Goal: Task Accomplishment & Management: Complete application form

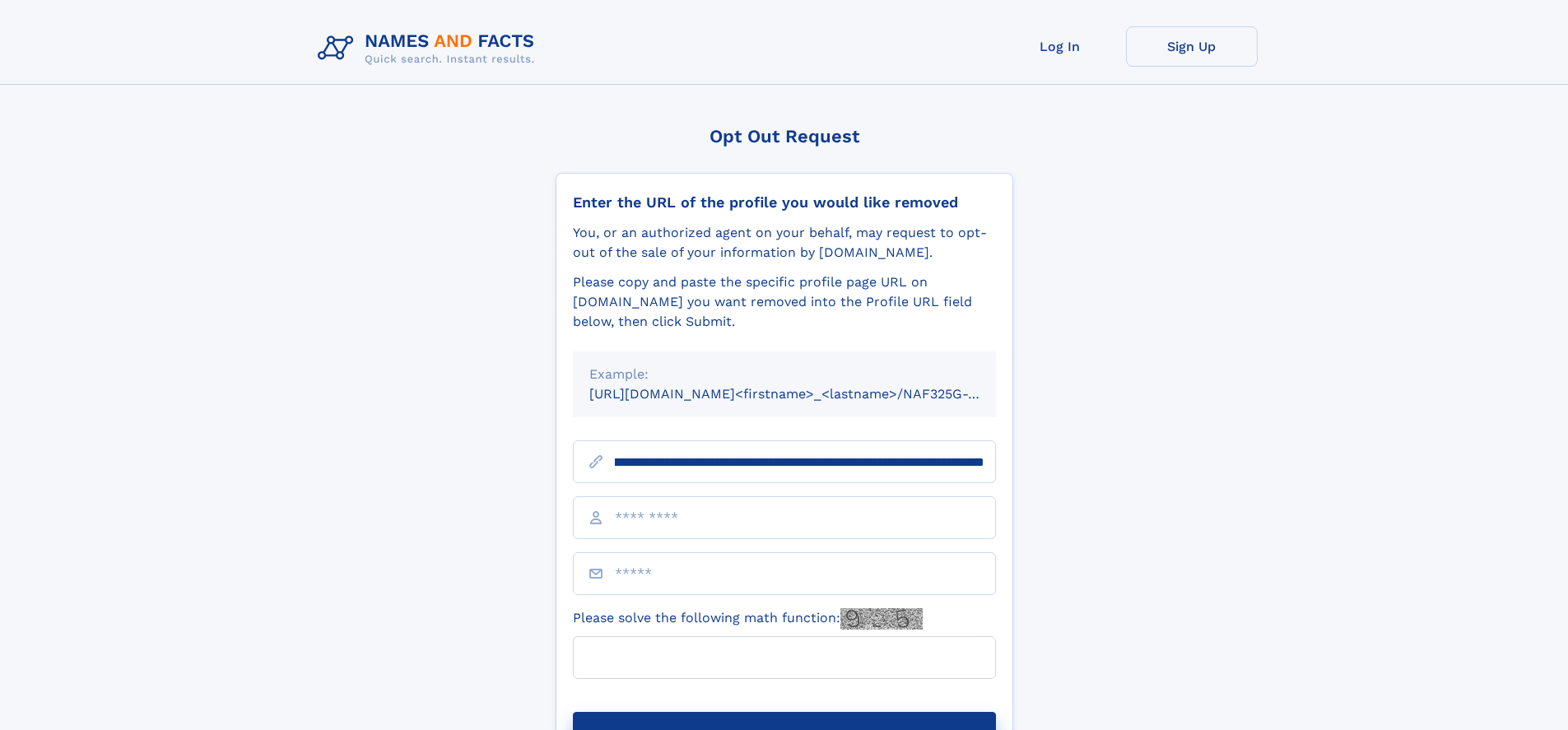
scroll to position [0, 227]
type input "**********"
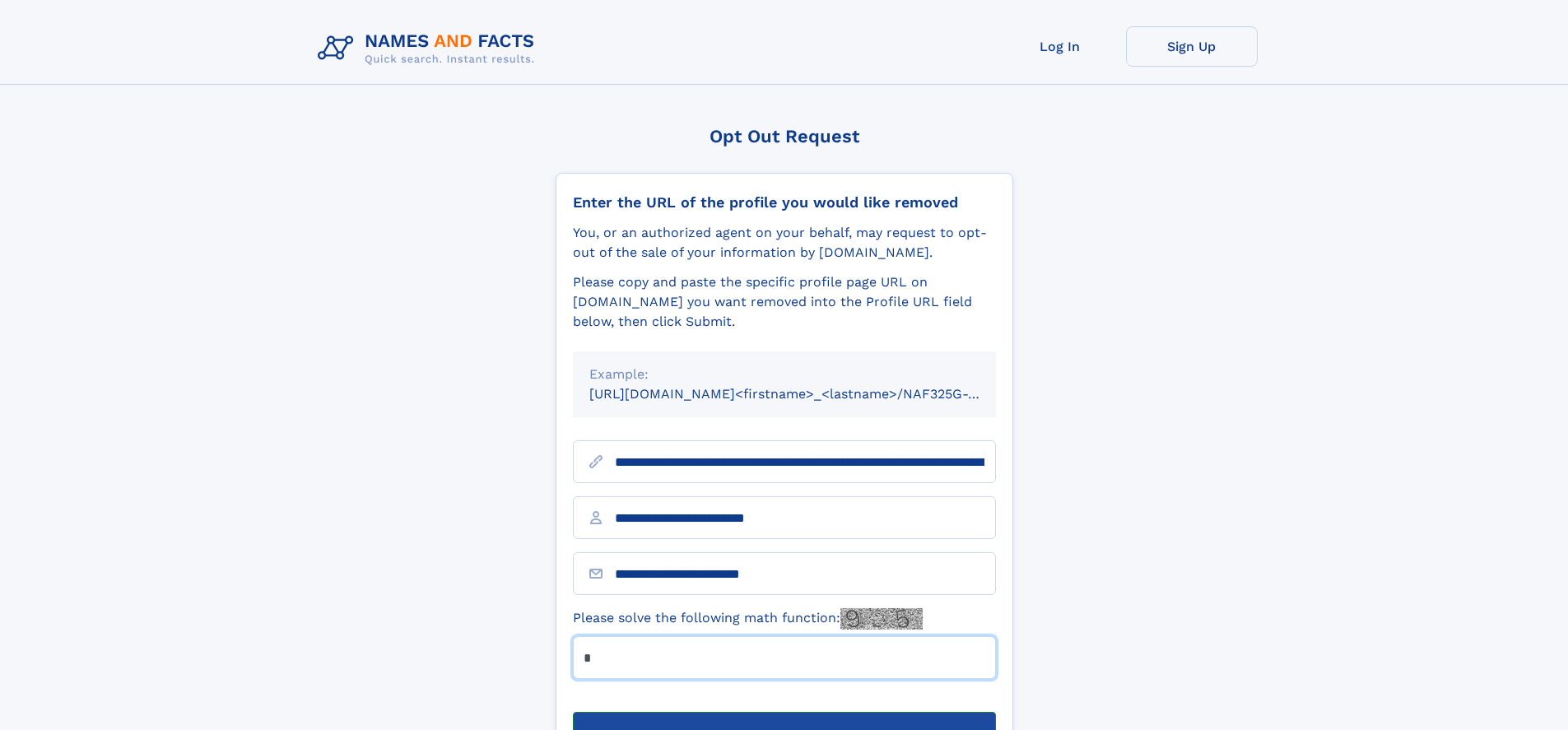
type input "*"
click at [784, 712] on button "Submit Opt Out Request" at bounding box center [785, 738] width 423 height 52
